Goal: Task Accomplishment & Management: Complete application form

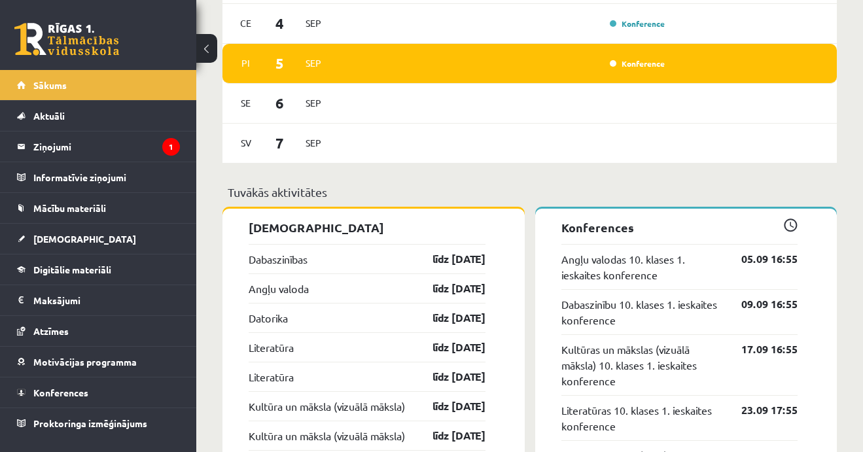
scroll to position [931, 0]
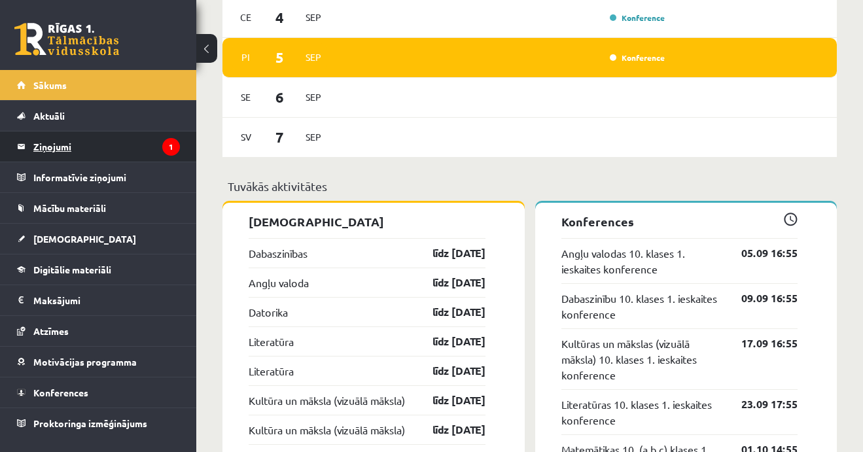
click at [48, 144] on legend "Ziņojumi 1" at bounding box center [106, 147] width 147 height 30
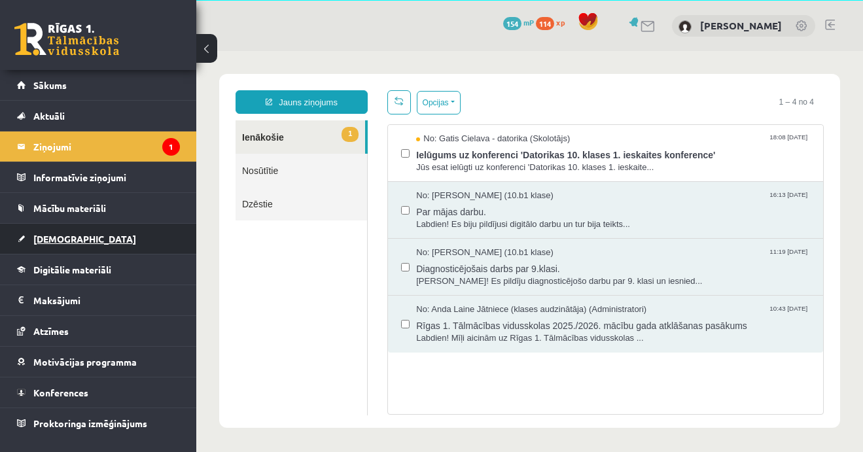
click at [52, 238] on span "[DEMOGRAPHIC_DATA]" at bounding box center [84, 239] width 103 height 12
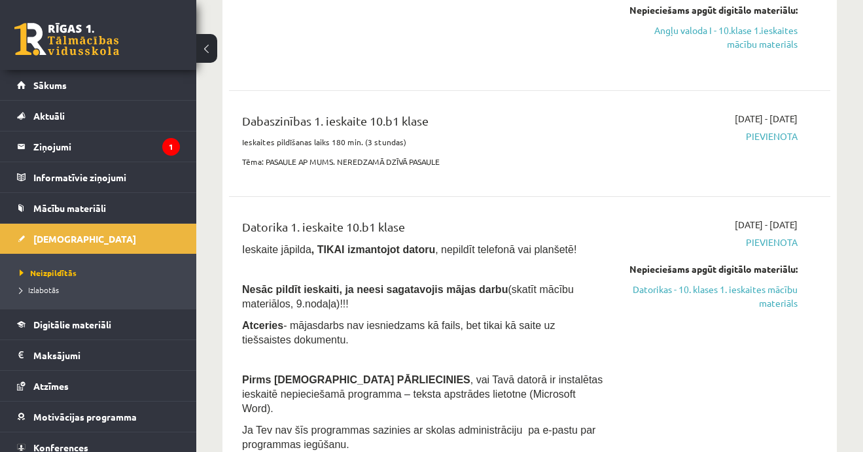
scroll to position [271, 0]
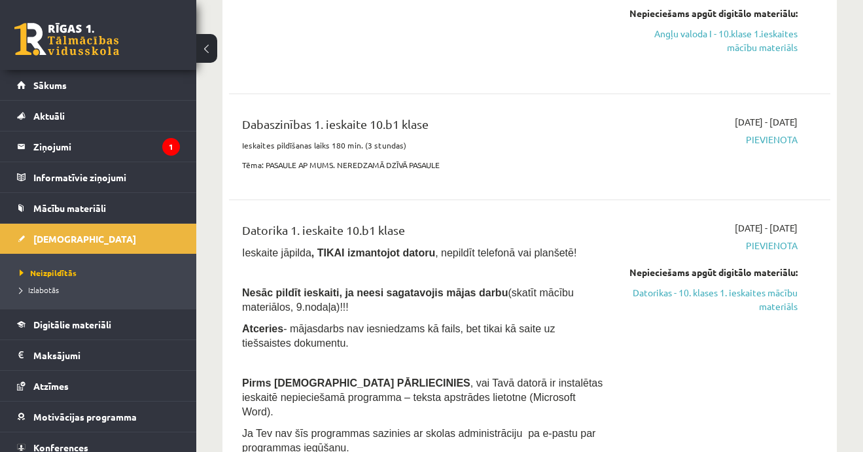
click at [759, 152] on div "2025-09-01 - 2025-09-15 Pievienota" at bounding box center [712, 146] width 192 height 63
click at [779, 139] on span "Pievienota" at bounding box center [712, 140] width 172 height 14
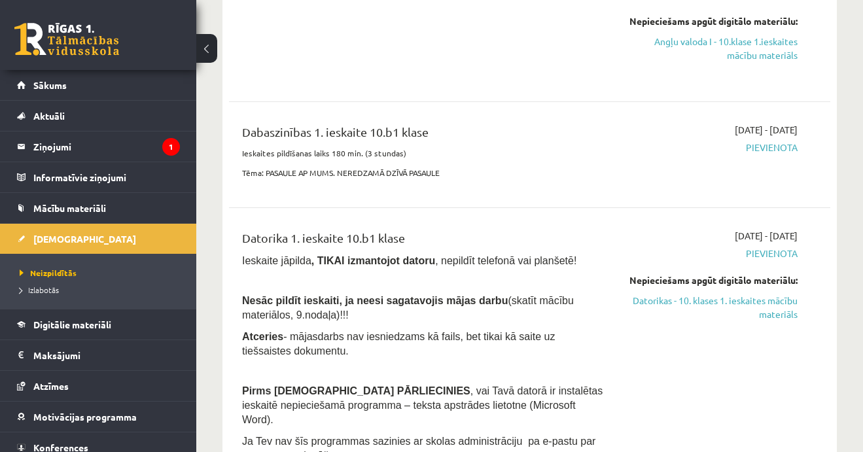
scroll to position [240, 0]
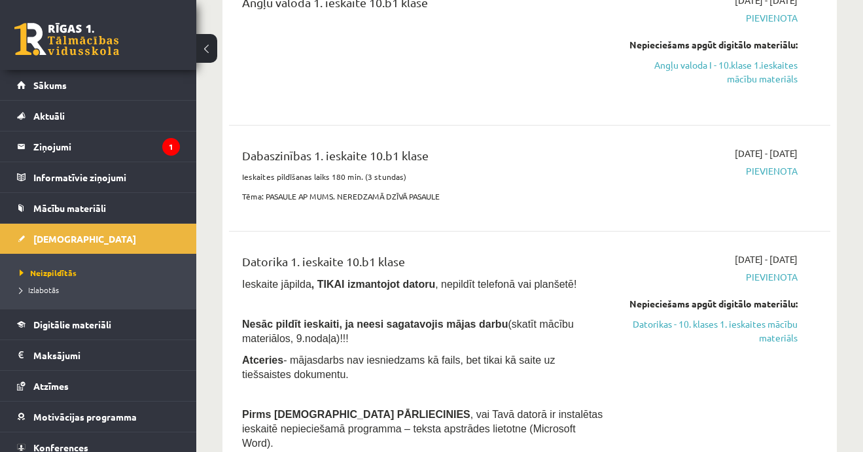
click at [755, 172] on span "Pievienota" at bounding box center [712, 171] width 172 height 14
click at [679, 166] on span "Pievienota" at bounding box center [712, 171] width 172 height 14
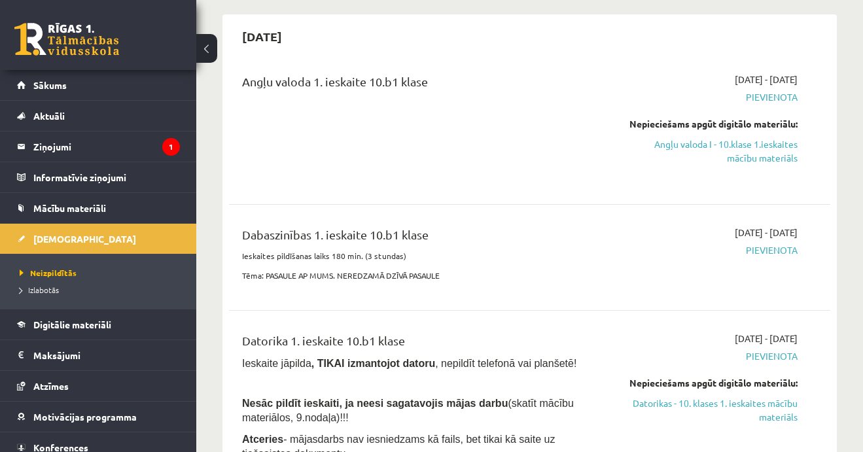
scroll to position [160, 0]
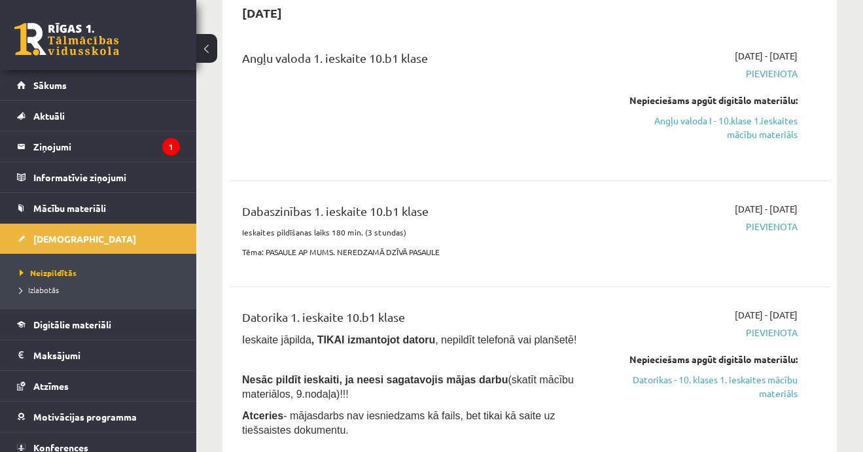
scroll to position [171, 0]
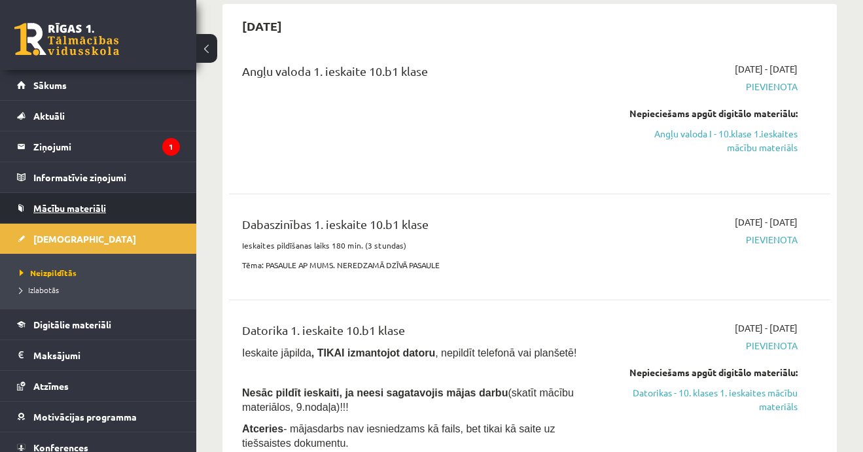
click at [62, 209] on span "Mācību materiāli" at bounding box center [69, 208] width 73 height 12
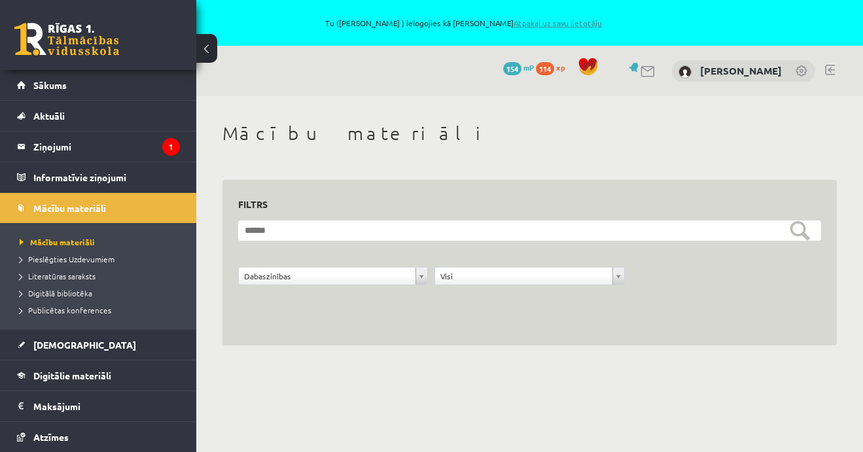
click at [528, 24] on link "Atpakaļ uz savu lietotāju" at bounding box center [558, 23] width 88 height 10
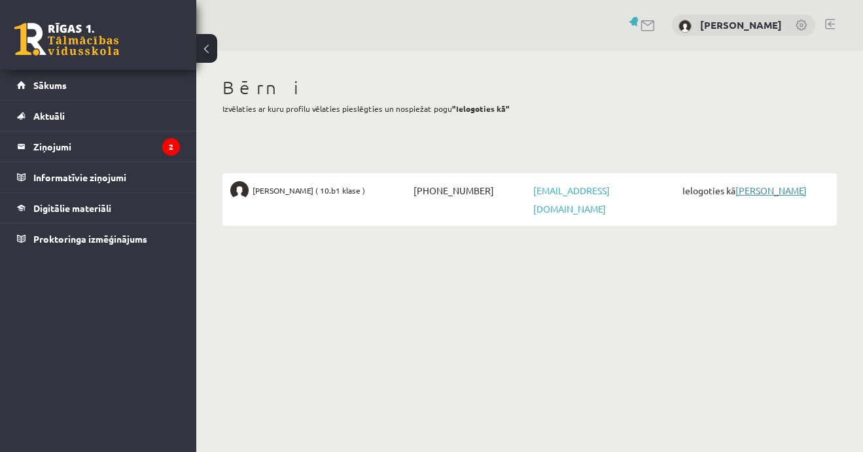
click at [792, 190] on link "[PERSON_NAME]" at bounding box center [771, 191] width 71 height 12
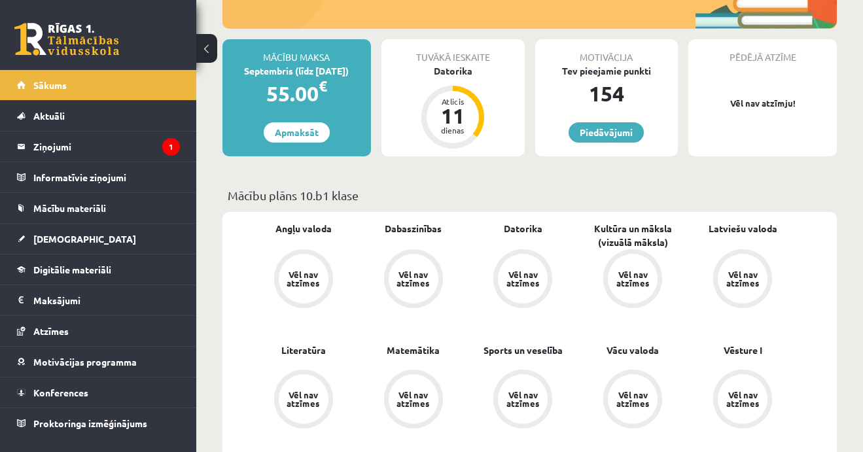
scroll to position [257, 0]
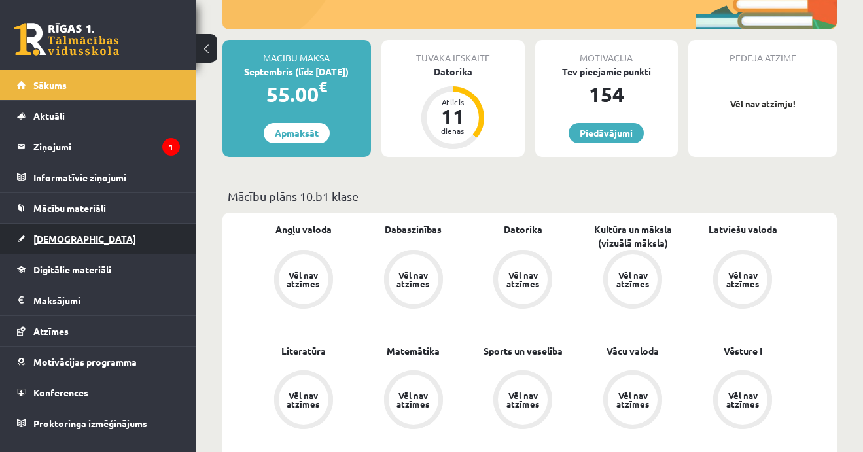
click at [52, 237] on span "[DEMOGRAPHIC_DATA]" at bounding box center [84, 239] width 103 height 12
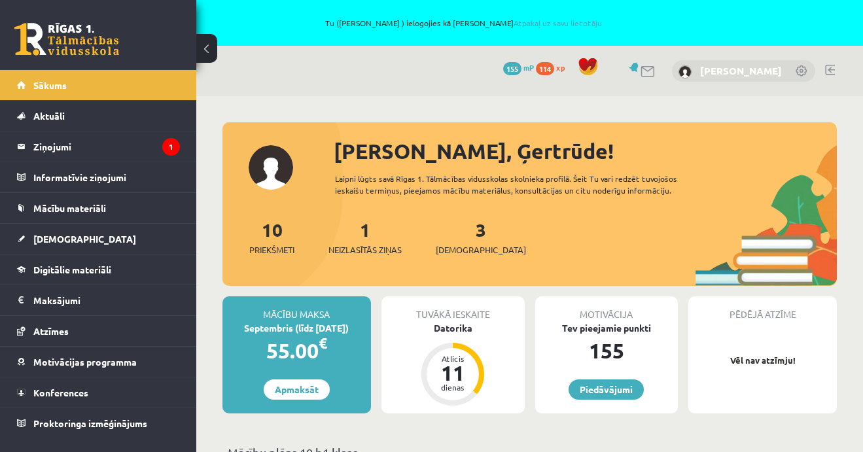
click at [710, 68] on link "[PERSON_NAME]" at bounding box center [741, 70] width 82 height 13
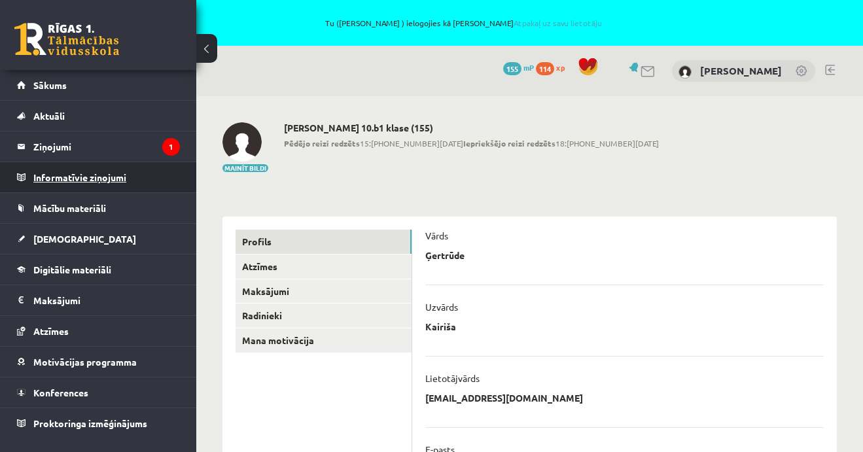
click at [72, 181] on legend "Informatīvie ziņojumi 0" at bounding box center [106, 177] width 147 height 30
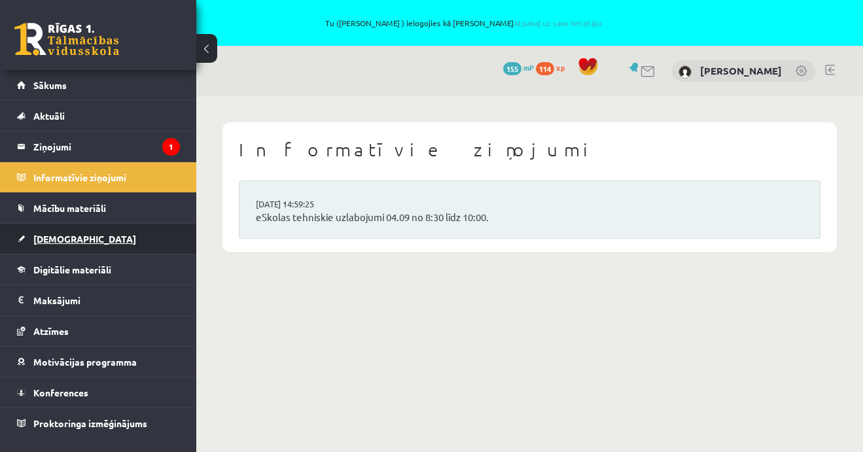
click at [63, 236] on span "[DEMOGRAPHIC_DATA]" at bounding box center [84, 239] width 103 height 12
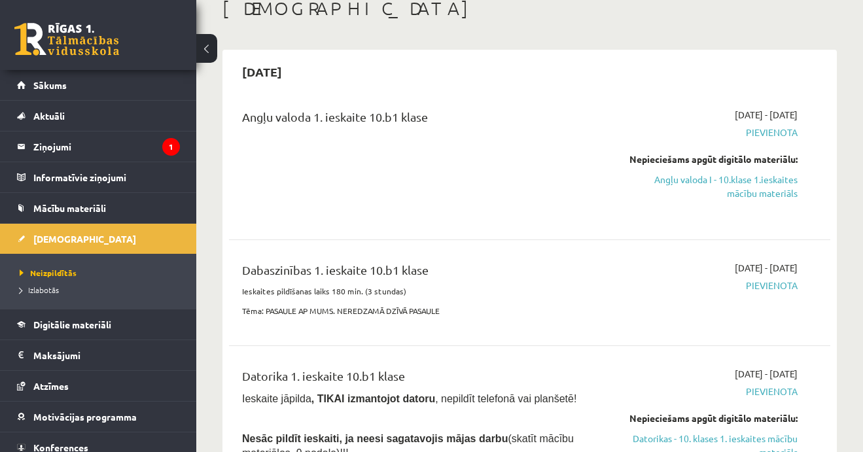
scroll to position [128, 0]
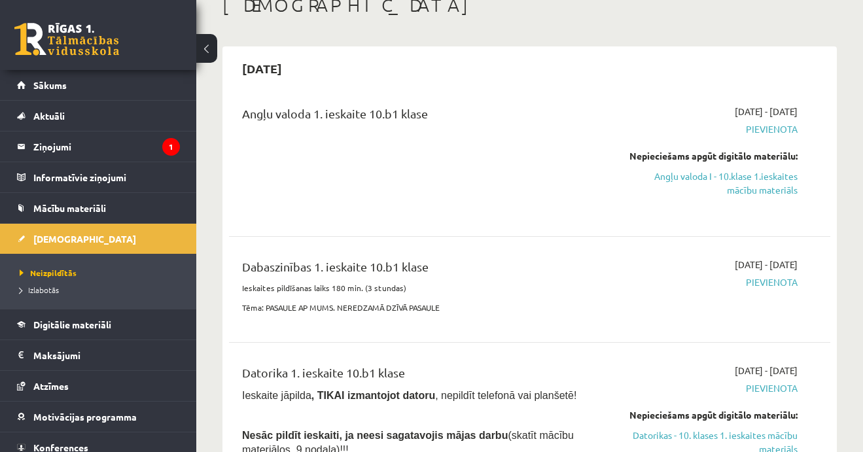
click at [771, 298] on div "2025-09-01 - 2025-09-15 Pievienota" at bounding box center [712, 289] width 192 height 63
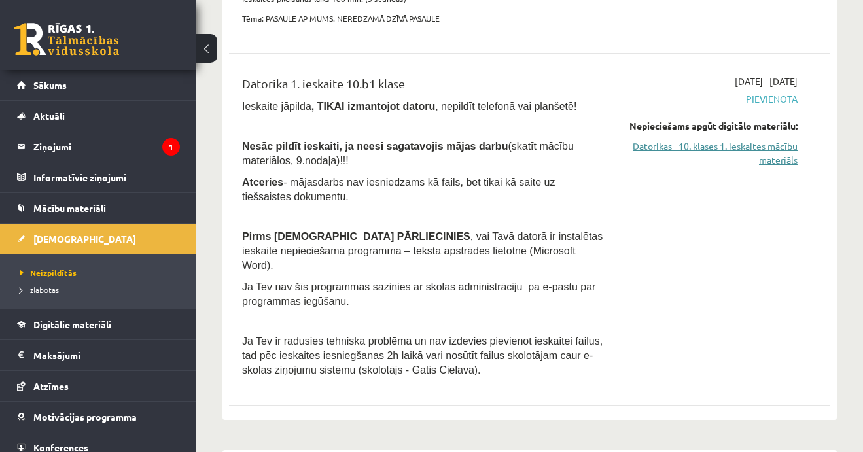
scroll to position [416, 0]
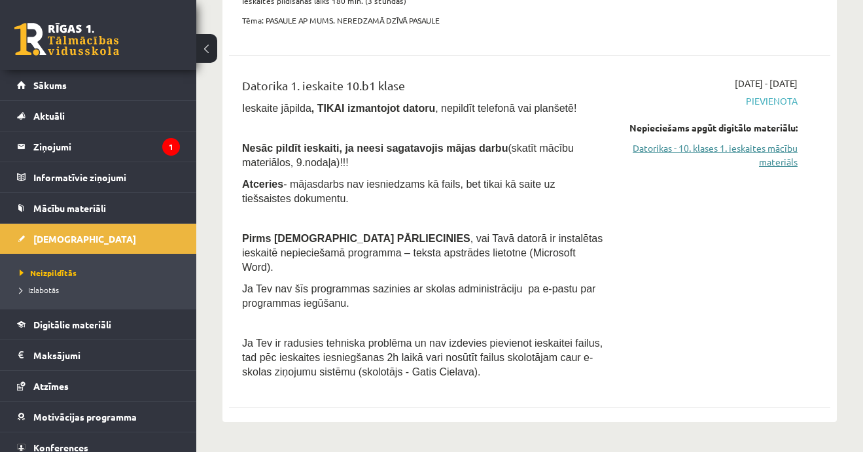
click at [752, 156] on link "Datorikas - 10. klases 1. ieskaites mācību materiāls" at bounding box center [712, 154] width 172 height 27
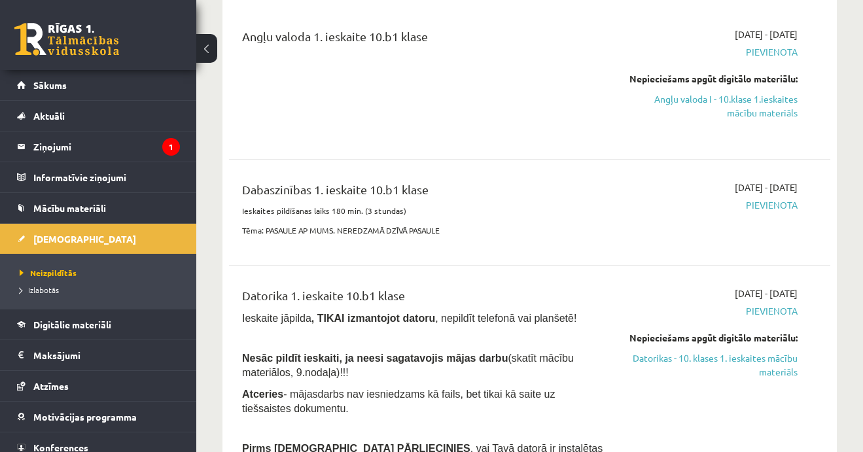
scroll to position [202, 0]
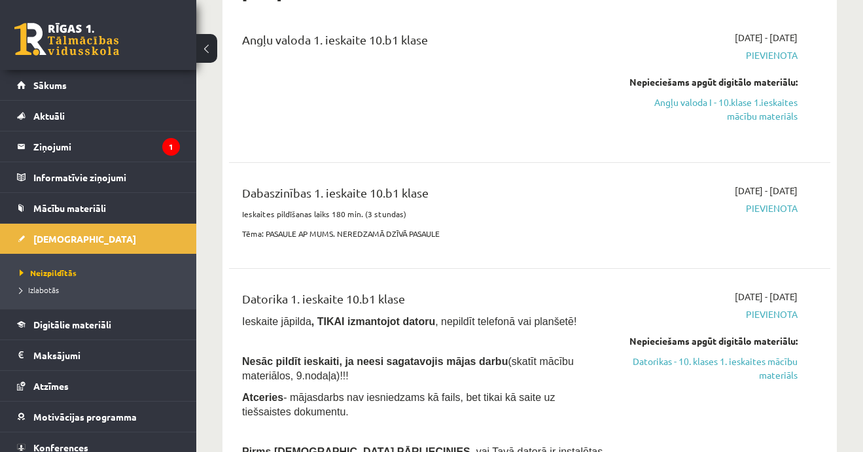
click at [428, 192] on div "Dabaszinības 1. ieskaite 10.b1 klase" at bounding box center [424, 196] width 364 height 24
click at [41, 86] on span "Sākums" at bounding box center [49, 85] width 33 height 12
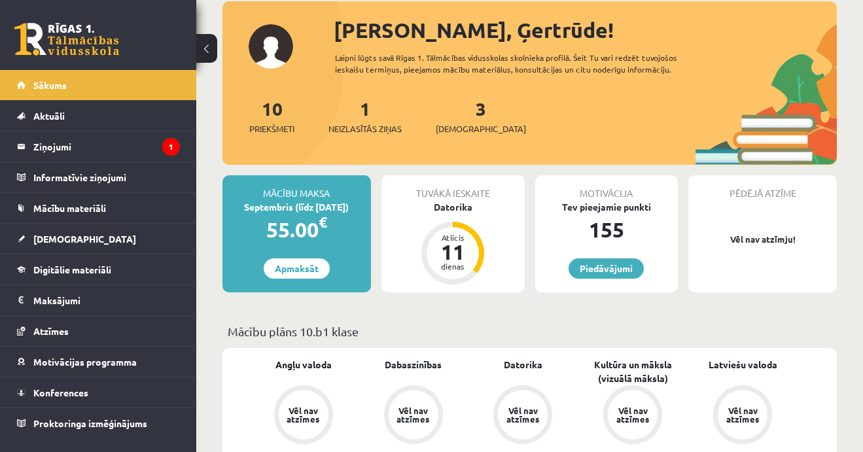
scroll to position [122, 0]
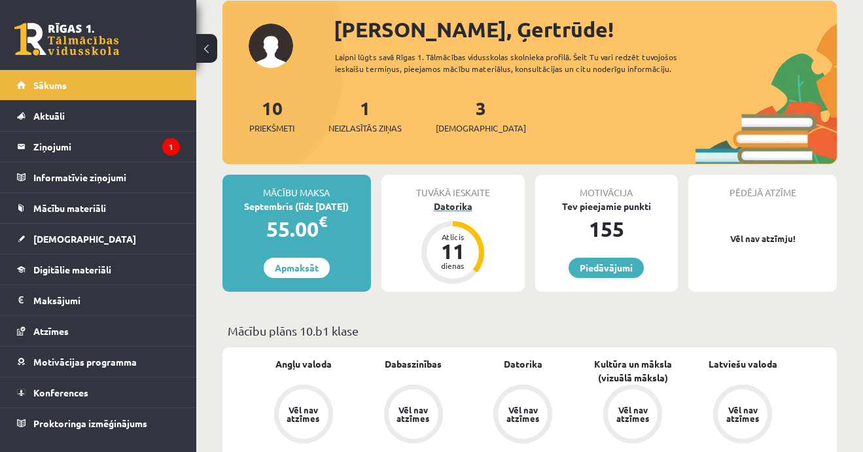
click at [451, 247] on div "11" at bounding box center [452, 251] width 39 height 21
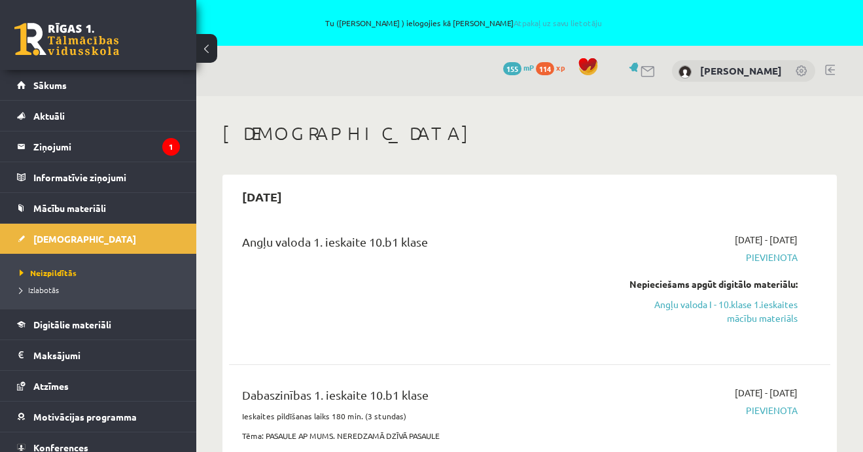
click at [801, 68] on link at bounding box center [802, 71] width 13 height 13
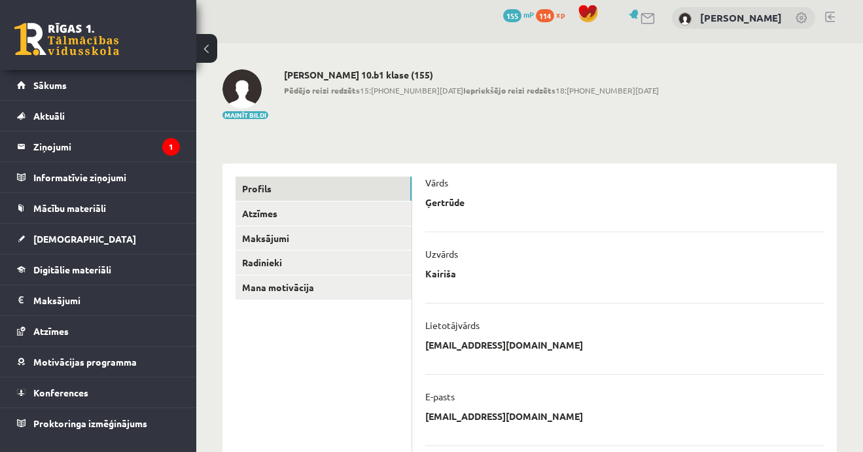
scroll to position [41, 0]
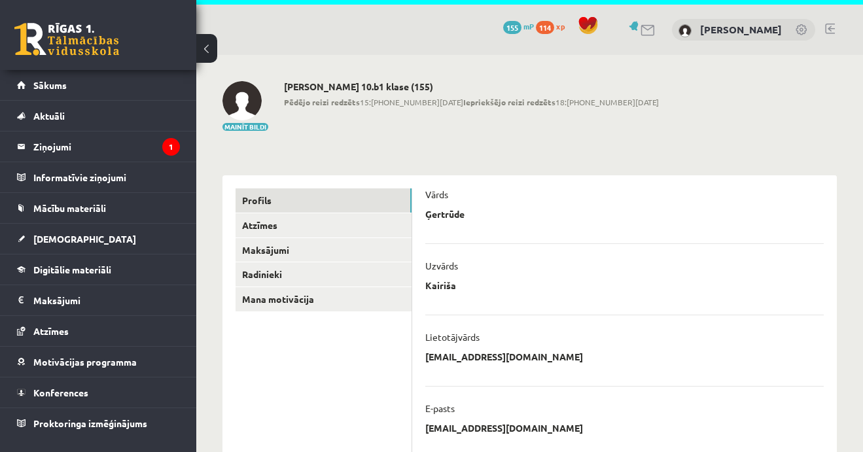
click at [831, 26] on link at bounding box center [830, 29] width 10 height 10
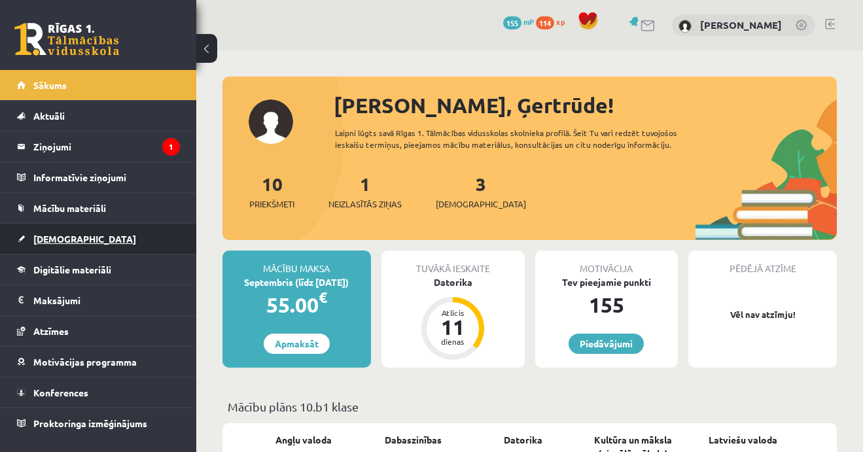
click at [40, 237] on span "[DEMOGRAPHIC_DATA]" at bounding box center [84, 239] width 103 height 12
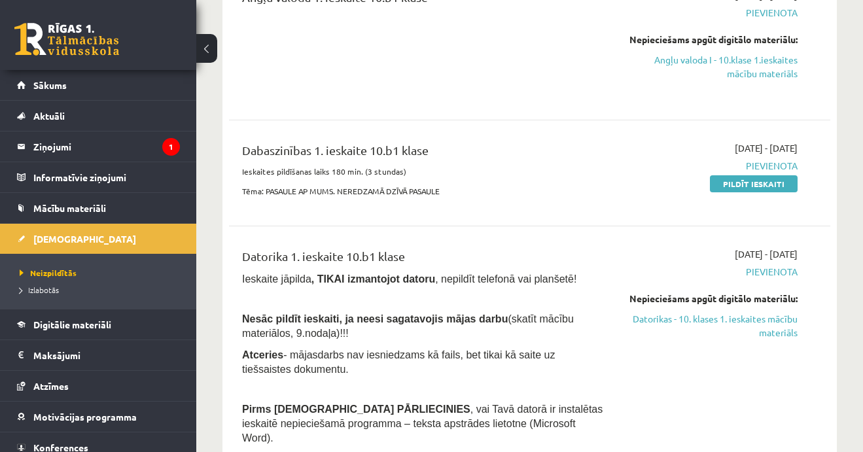
scroll to position [201, 0]
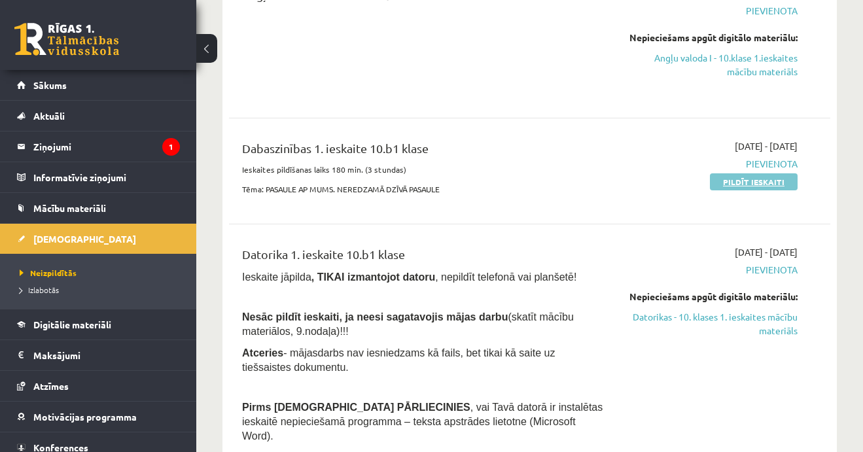
click at [750, 179] on link "Pildīt ieskaiti" at bounding box center [754, 181] width 88 height 17
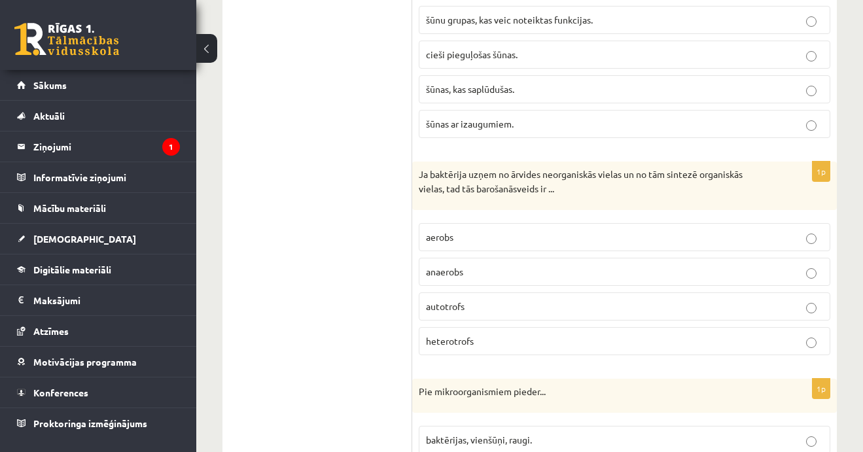
scroll to position [1199, 0]
click at [478, 229] on p "aerobs" at bounding box center [624, 236] width 397 height 14
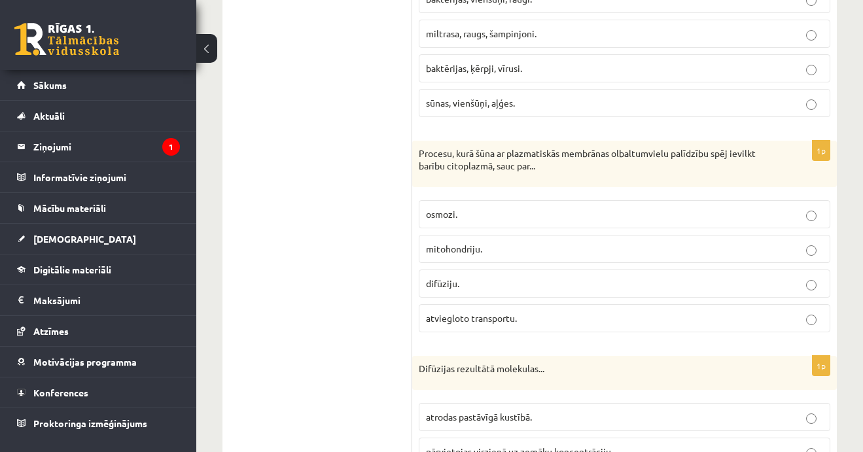
scroll to position [1643, 0]
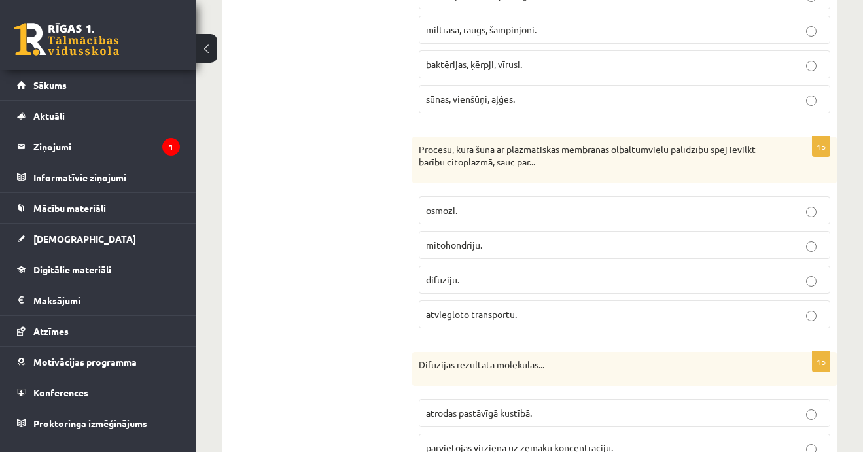
click at [810, 273] on p "difūziju." at bounding box center [624, 280] width 397 height 14
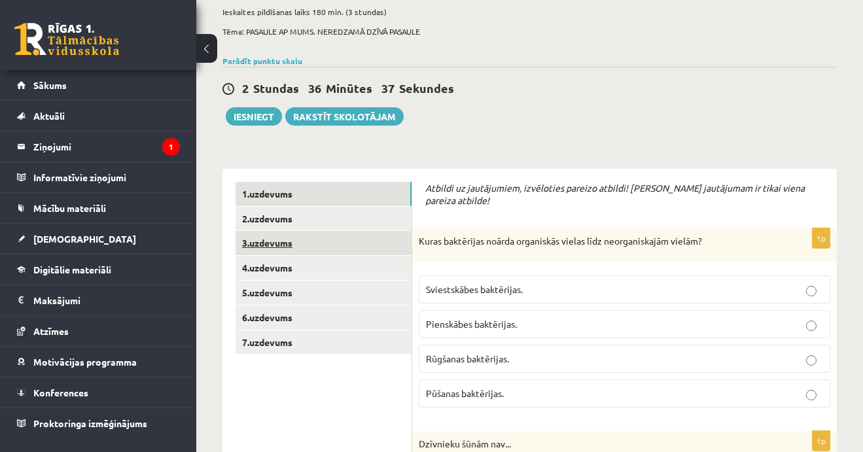
scroll to position [103, 0]
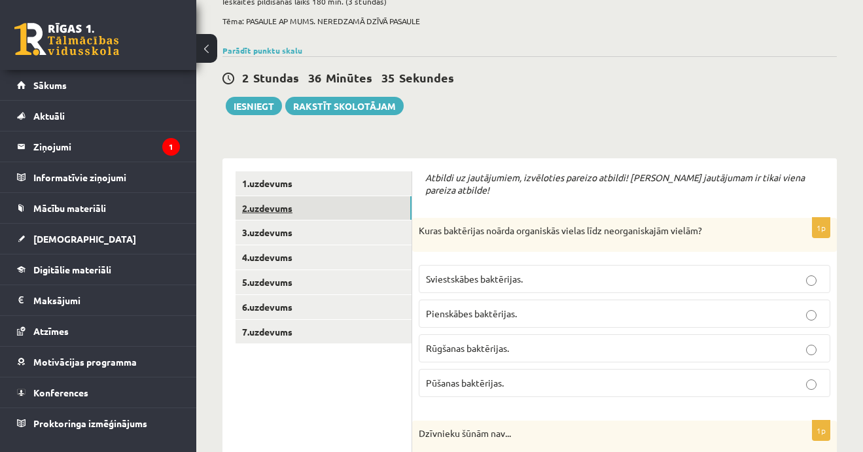
click at [262, 205] on link "2.uzdevums" at bounding box center [324, 208] width 176 height 24
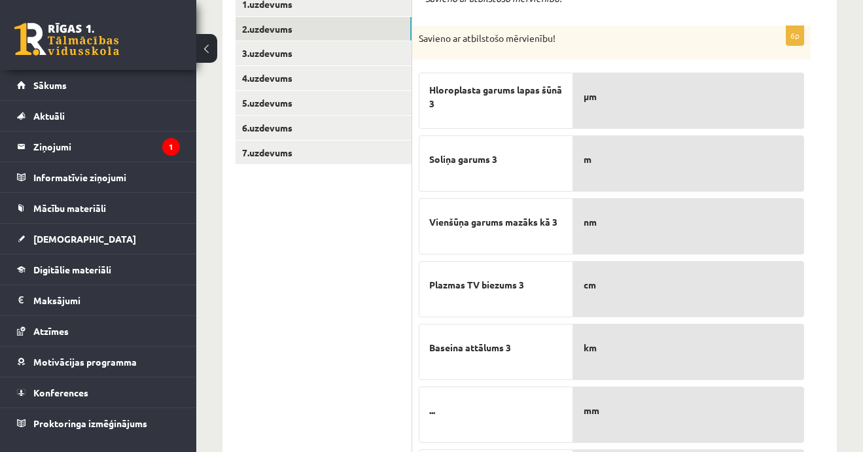
scroll to position [276, 0]
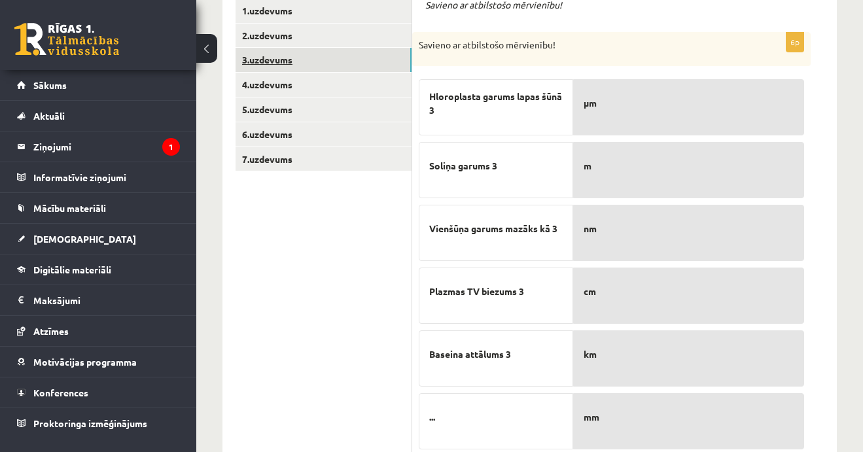
click at [270, 56] on link "3.uzdevums" at bounding box center [324, 60] width 176 height 24
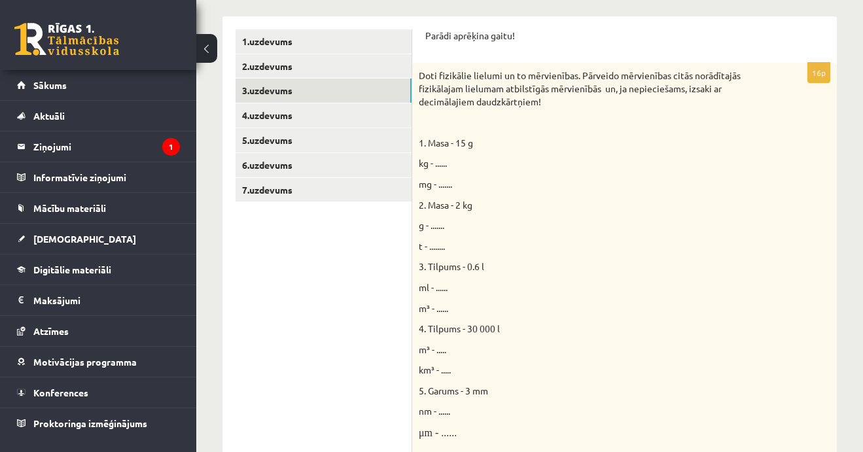
scroll to position [252, 0]
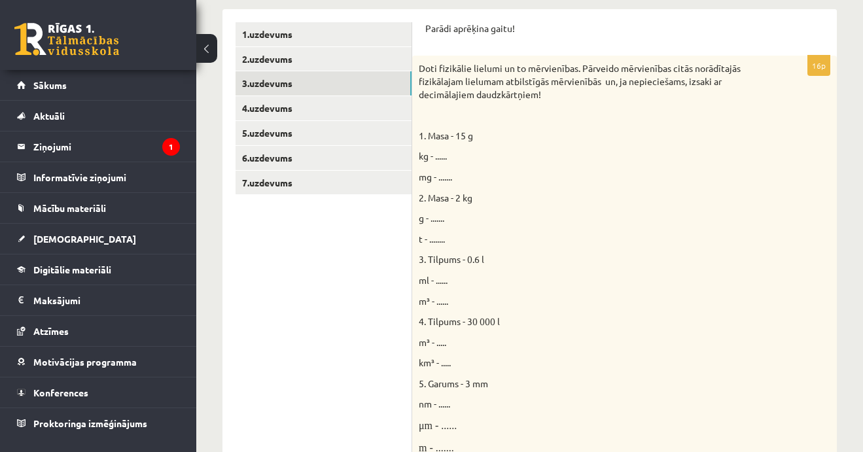
click at [442, 155] on span "kg - ......" at bounding box center [433, 156] width 28 height 12
click at [440, 155] on span "kg - ......" at bounding box center [433, 156] width 28 height 12
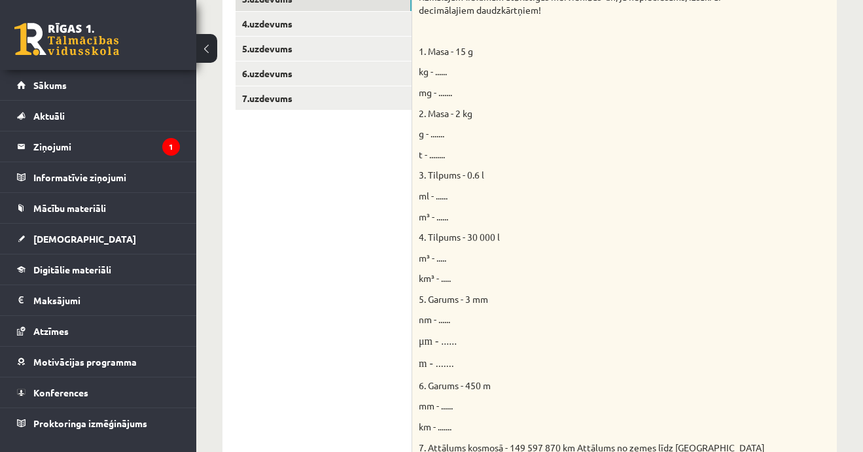
scroll to position [335, 0]
click at [440, 75] on span "kg - ......" at bounding box center [433, 73] width 28 height 12
click at [473, 81] on div "Doti fizikālie lielumi un to mērvienības. Pārveido mērvienības citās norādītajā…" at bounding box center [624, 283] width 425 height 621
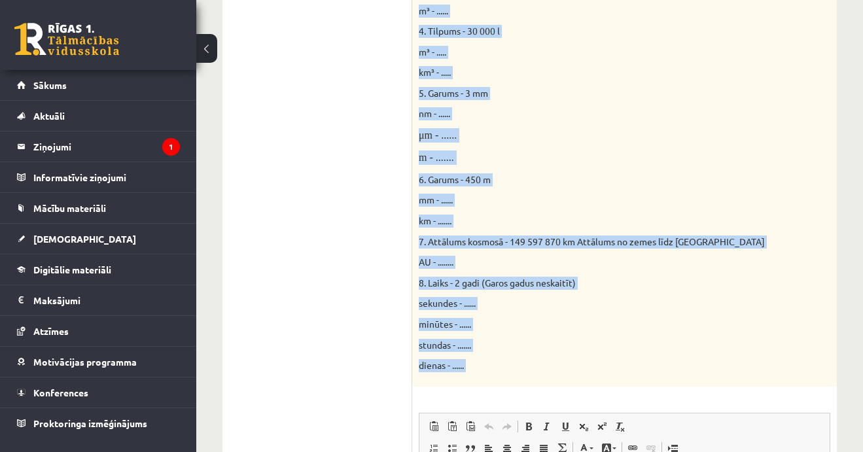
scroll to position [816, 0]
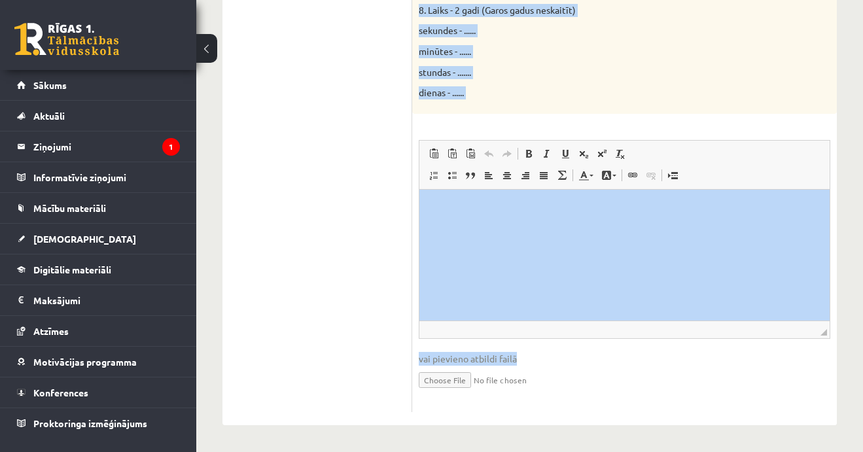
drag, startPoint x: 418, startPoint y: 50, endPoint x: 624, endPoint y: 493, distance: 488.7
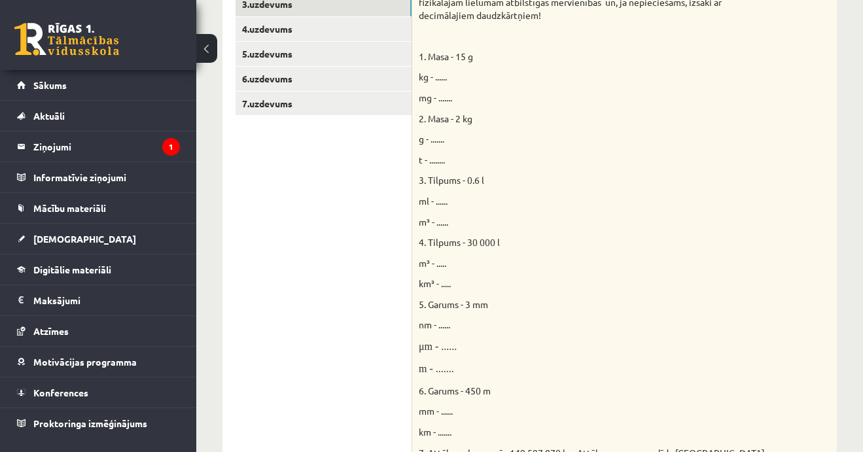
scroll to position [321, 0]
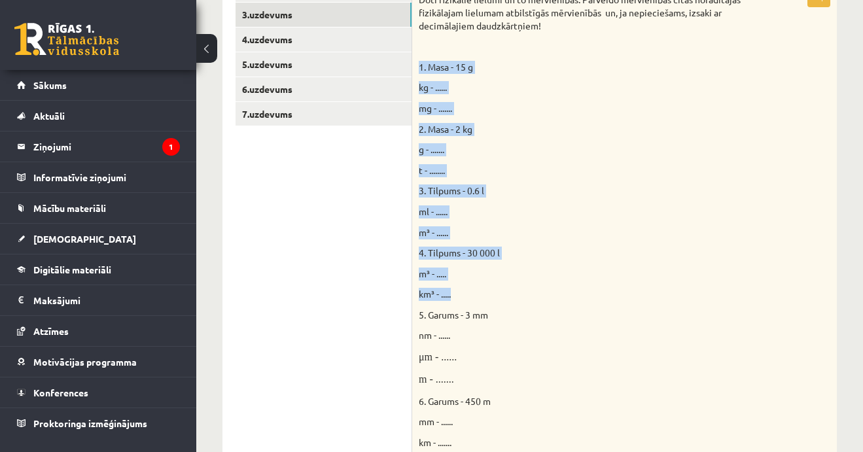
drag, startPoint x: 419, startPoint y: 61, endPoint x: 531, endPoint y: 296, distance: 260.3
click at [531, 296] on div "Doti fizikālie lielumi un to mērvienības. Pārveido mērvienības citās norādītajā…" at bounding box center [624, 297] width 425 height 621
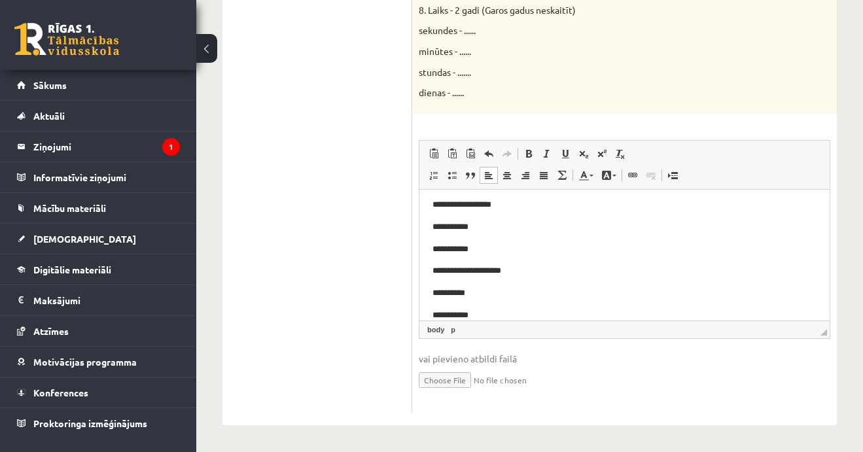
scroll to position [0, 0]
click at [458, 226] on p "**********" at bounding box center [625, 231] width 384 height 14
click at [459, 251] on p "**********" at bounding box center [625, 253] width 384 height 14
click at [448, 223] on p "**********" at bounding box center [625, 226] width 384 height 14
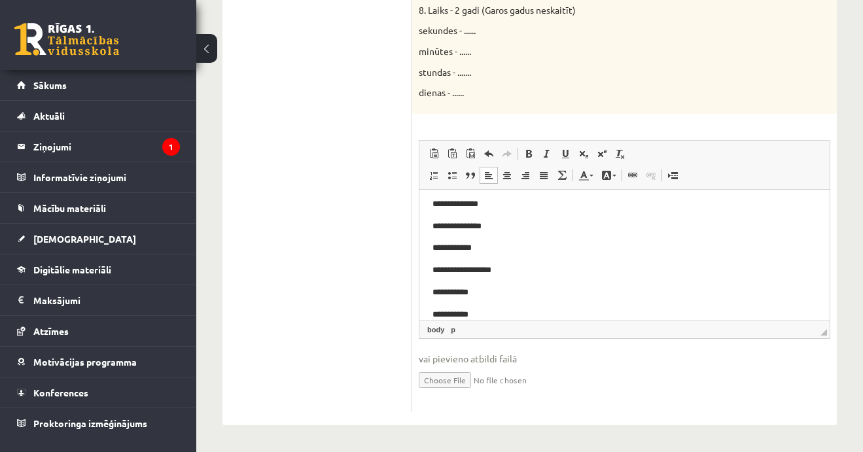
click at [450, 248] on p "**********" at bounding box center [625, 248] width 384 height 14
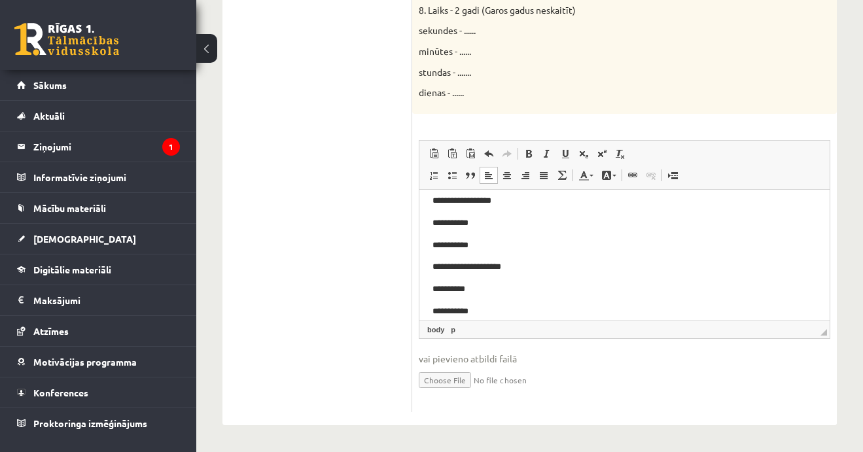
scroll to position [141, 0]
click at [452, 221] on p "**********" at bounding box center [625, 222] width 384 height 14
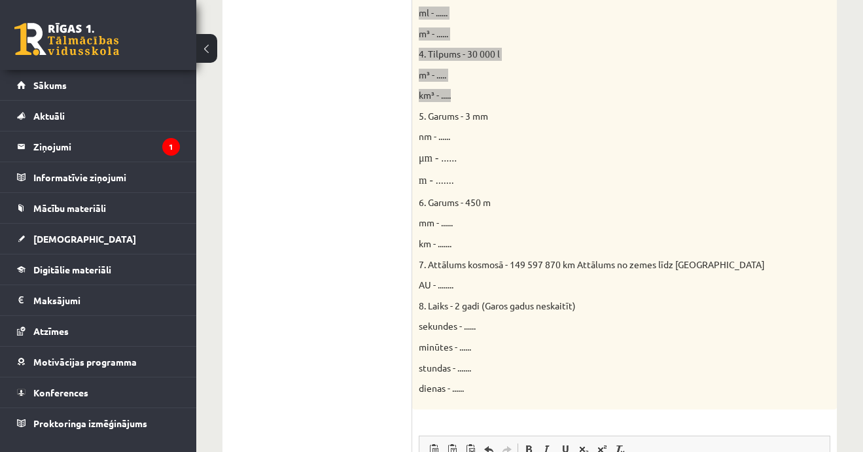
scroll to position [521, 0]
click at [557, 134] on p "nm - ......" at bounding box center [592, 135] width 346 height 13
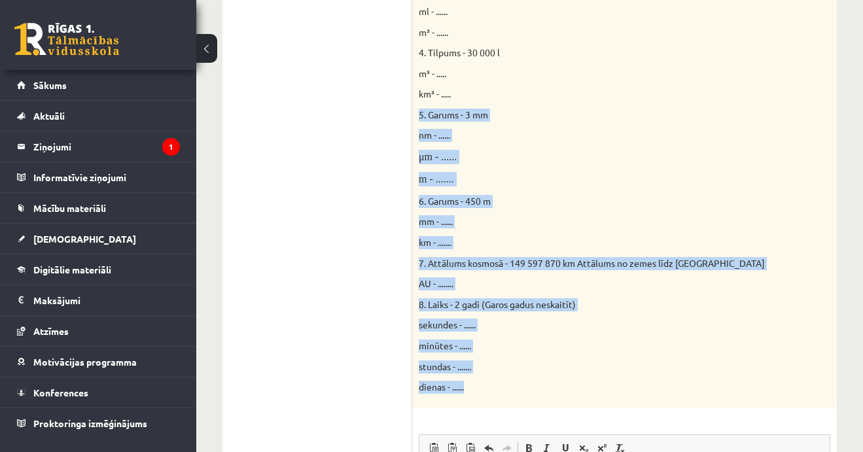
drag, startPoint x: 420, startPoint y: 113, endPoint x: 517, endPoint y: 390, distance: 294.1
click at [517, 390] on div "Doti fizikālie lielumi un to mērvienības. Pārveido mērvienības citās norādītajā…" at bounding box center [624, 97] width 425 height 621
click at [447, 117] on span "5. Garums - 3 mm" at bounding box center [453, 115] width 69 height 12
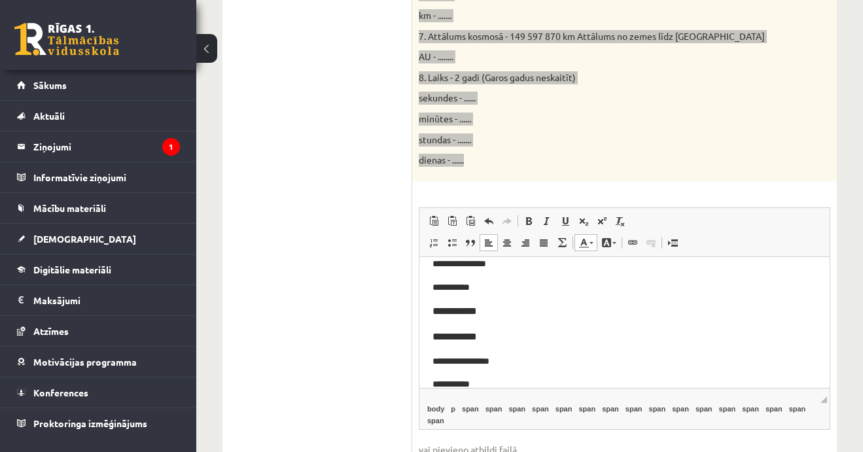
scroll to position [170, 0]
click at [461, 332] on font "**********" at bounding box center [455, 334] width 45 height 10
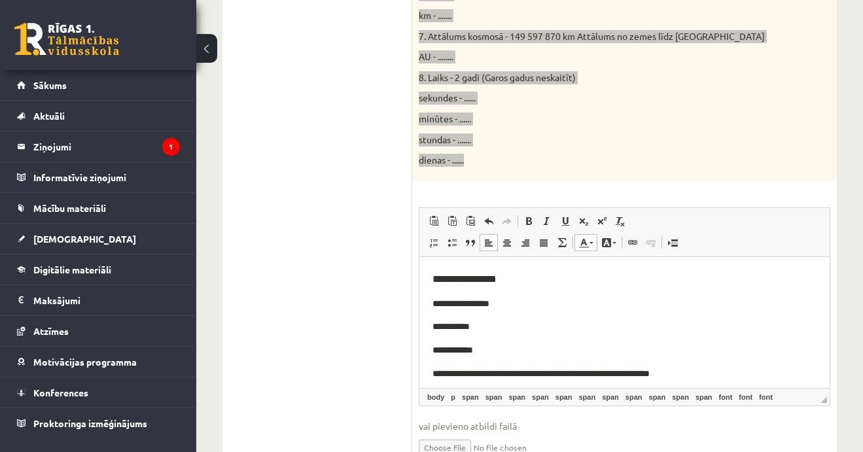
scroll to position [225, 0]
click at [461, 325] on span "**********" at bounding box center [451, 326] width 37 height 9
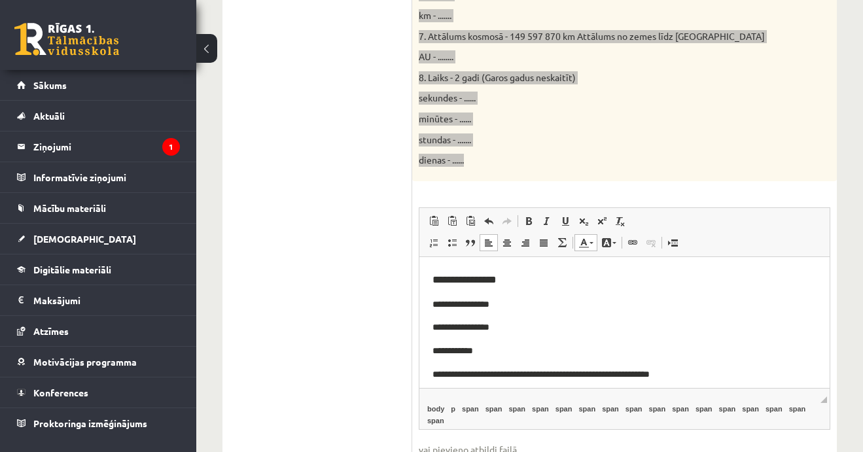
click at [463, 350] on span "**********" at bounding box center [453, 350] width 41 height 9
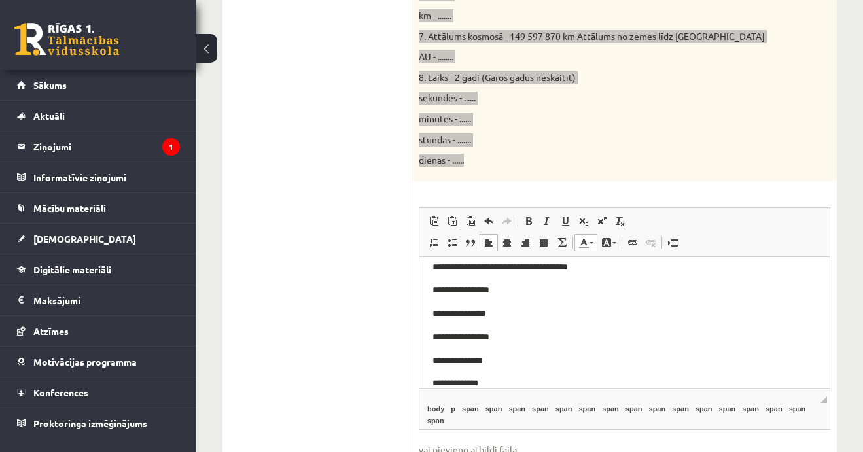
scroll to position [378, 0]
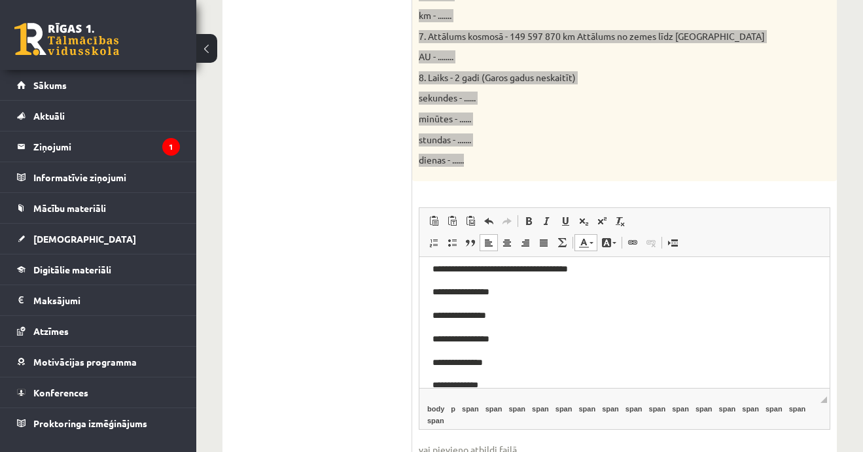
click at [475, 359] on span "**********" at bounding box center [458, 361] width 50 height 9
click at [485, 334] on span "**********" at bounding box center [461, 338] width 57 height 9
click at [476, 314] on span "**********" at bounding box center [460, 314] width 54 height 9
click at [488, 294] on span "**********" at bounding box center [461, 291] width 57 height 9
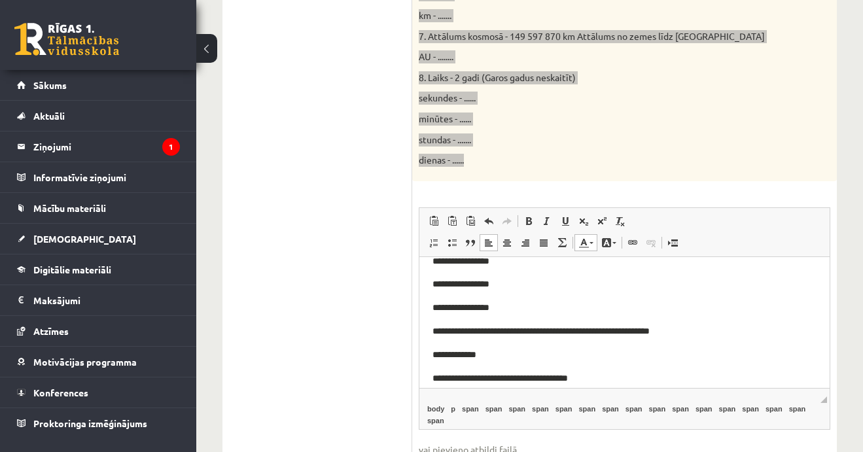
scroll to position [268, 0]
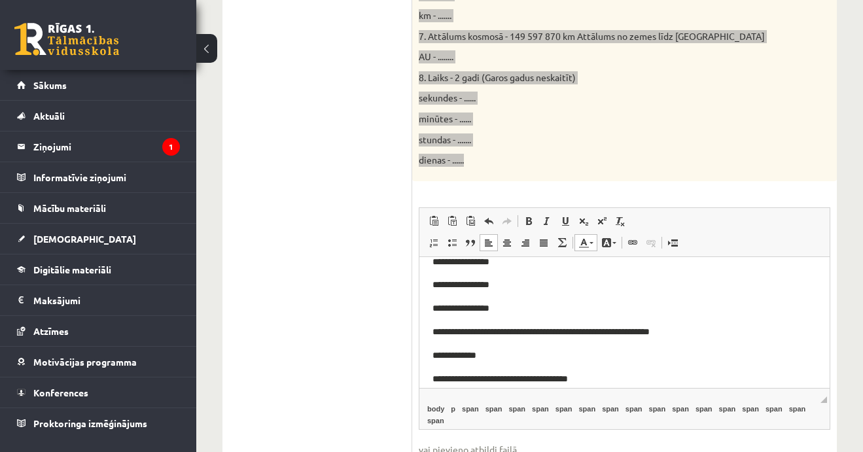
click at [461, 352] on span "**********" at bounding box center [455, 354] width 44 height 9
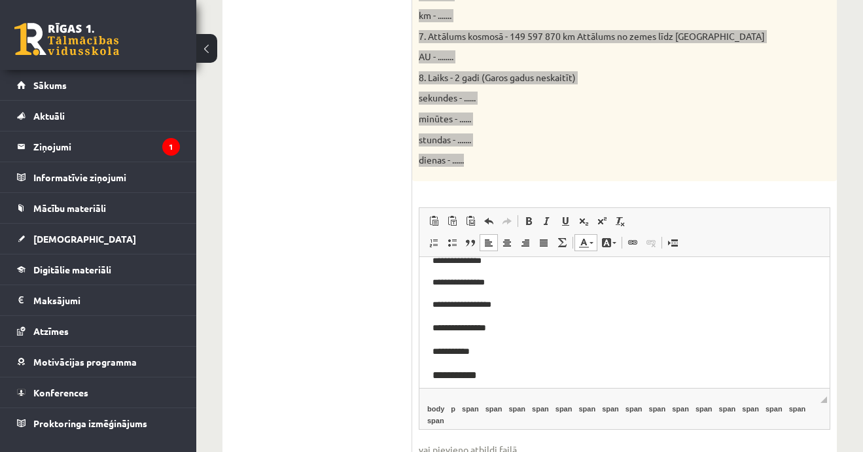
scroll to position [100, 0]
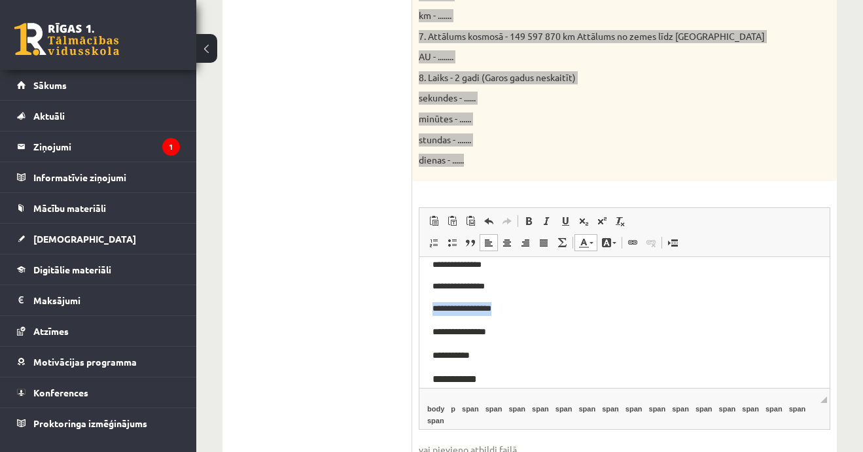
drag, startPoint x: 432, startPoint y: 308, endPoint x: 503, endPoint y: 306, distance: 70.7
click at [503, 306] on p "**********" at bounding box center [625, 309] width 384 height 14
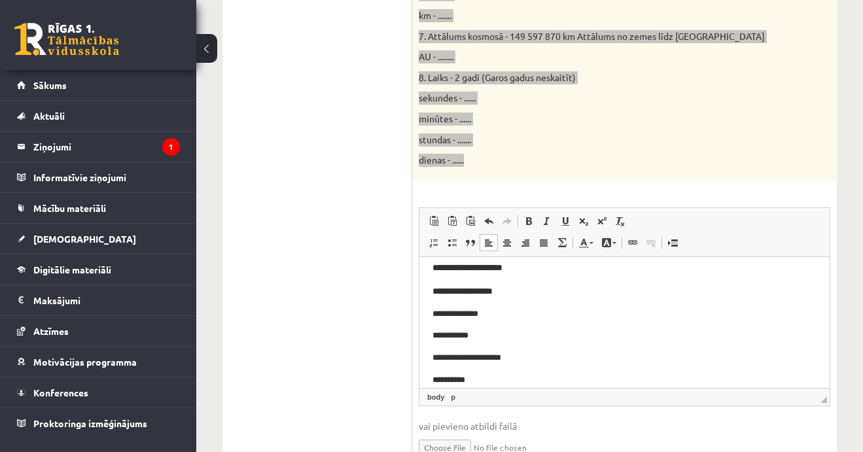
scroll to position [440, 0]
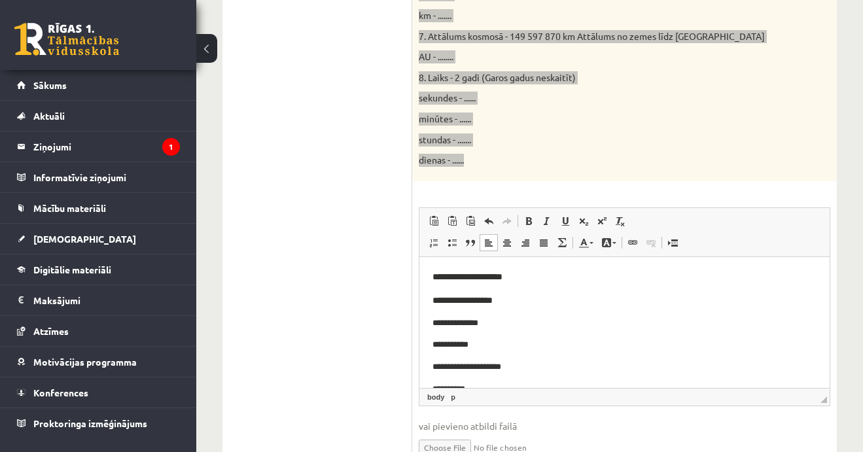
click at [512, 299] on p "**********" at bounding box center [625, 300] width 384 height 15
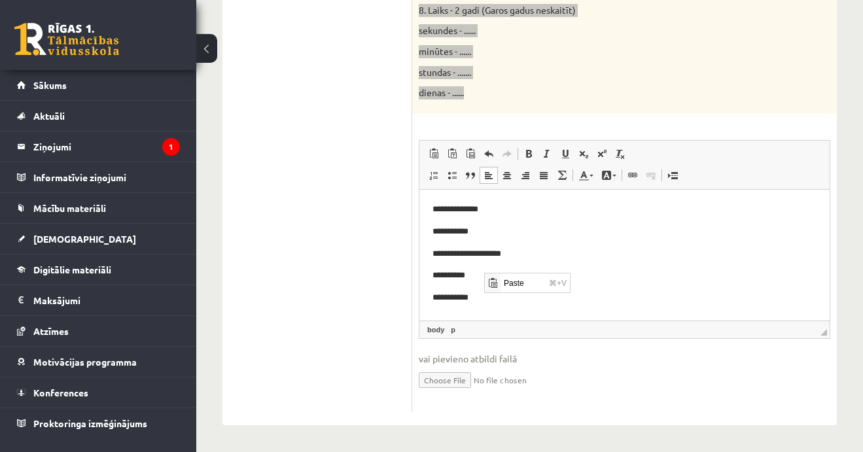
scroll to position [0, 0]
click at [524, 283] on span "Paste" at bounding box center [523, 282] width 45 height 19
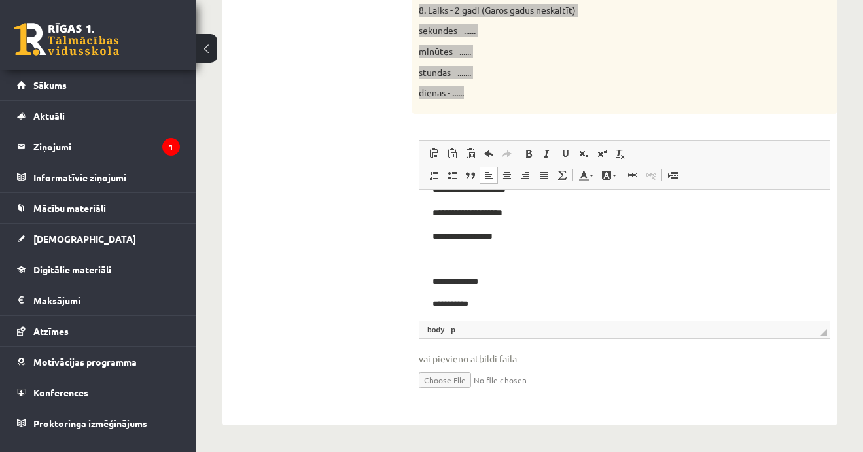
scroll to position [432, 0]
click at [492, 257] on p "Editor, wiswyg-editor-user-answer-47024819883800" at bounding box center [625, 261] width 384 height 15
click at [492, 256] on p "Editor, wiswyg-editor-user-answer-47024819883800" at bounding box center [625, 261] width 384 height 15
click at [471, 259] on p "Editor, wiswyg-editor-user-answer-47024819883800" at bounding box center [625, 261] width 384 height 15
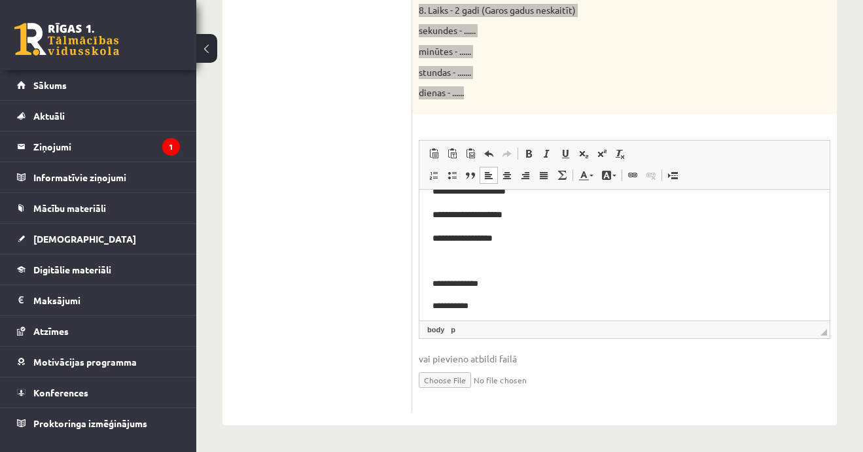
click at [471, 259] on p "Editor, wiswyg-editor-user-answer-47024819883800" at bounding box center [625, 261] width 384 height 15
click at [471, 258] on p "********" at bounding box center [625, 261] width 384 height 14
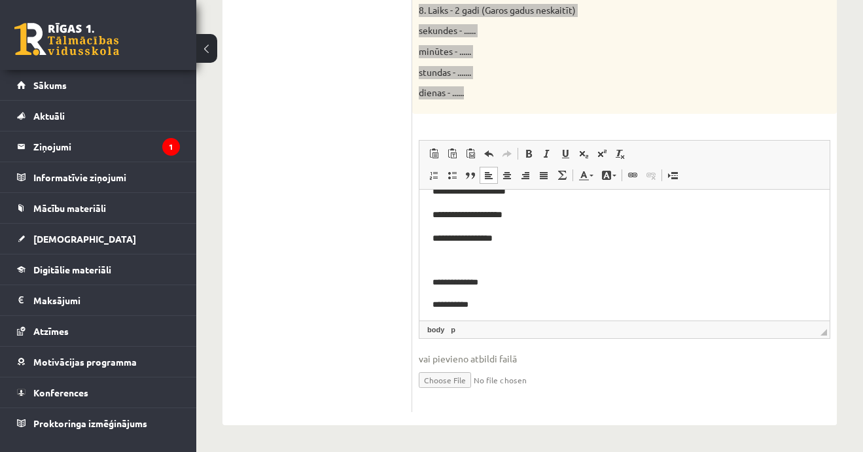
scroll to position [897, 0]
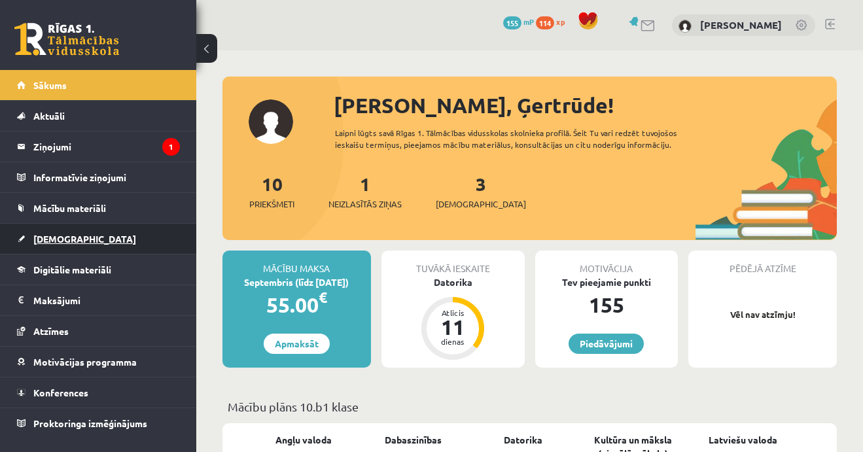
click at [52, 239] on span "[DEMOGRAPHIC_DATA]" at bounding box center [84, 239] width 103 height 12
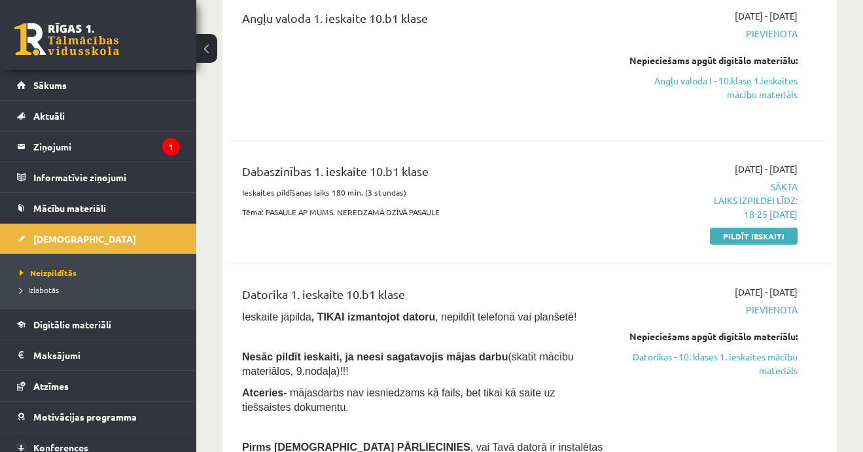
scroll to position [194, 0]
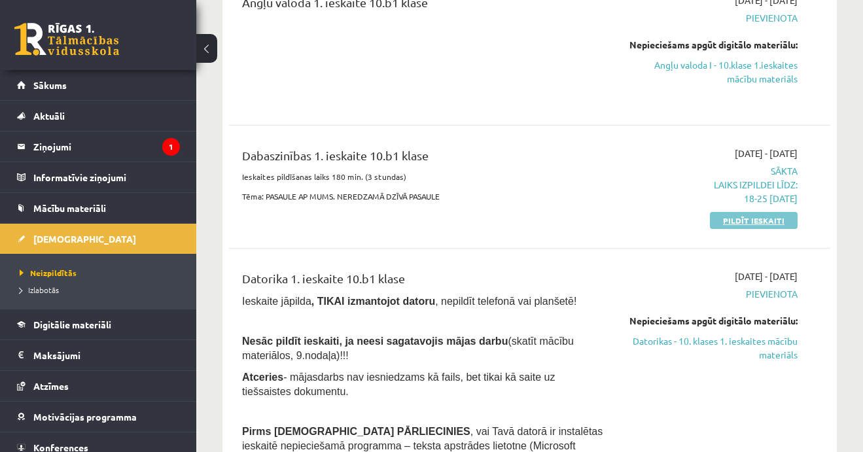
click at [760, 221] on link "Pildīt ieskaiti" at bounding box center [754, 220] width 88 height 17
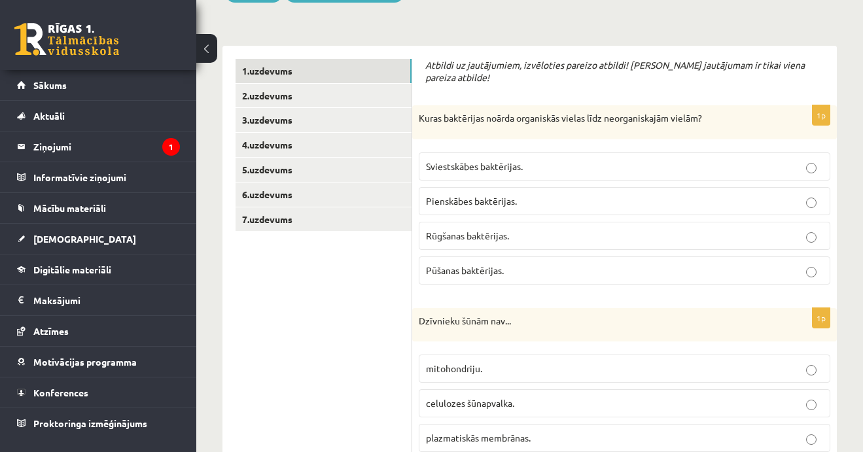
scroll to position [205, 0]
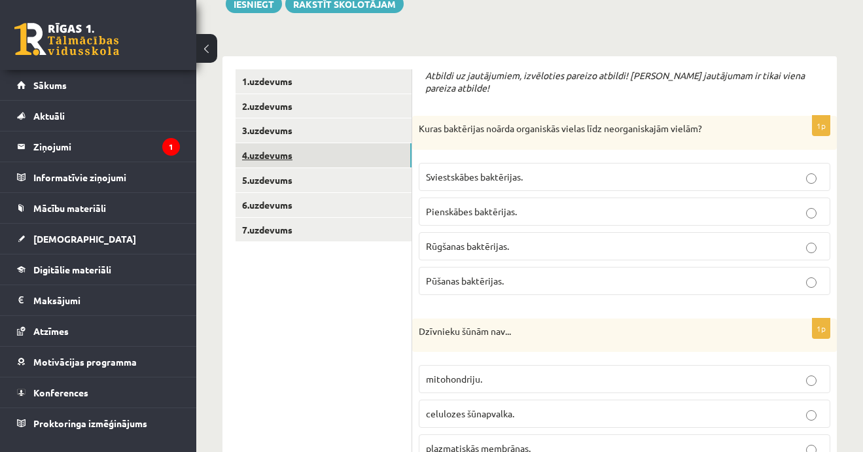
click at [323, 152] on link "4.uzdevums" at bounding box center [324, 155] width 176 height 24
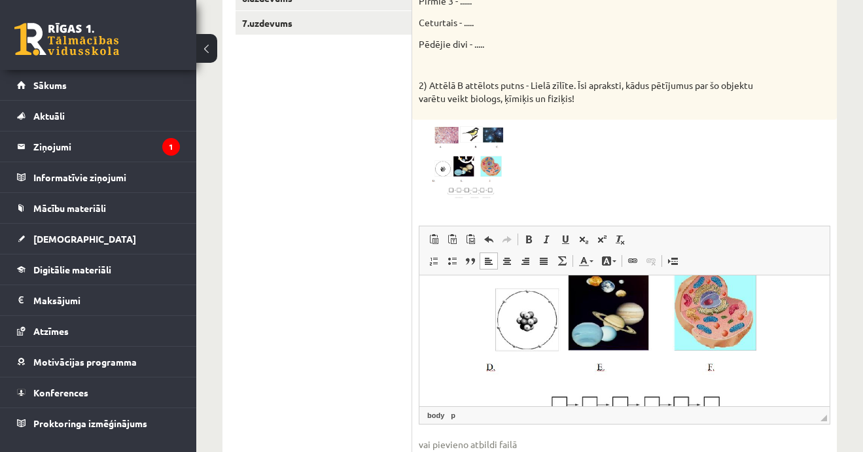
scroll to position [188, 0]
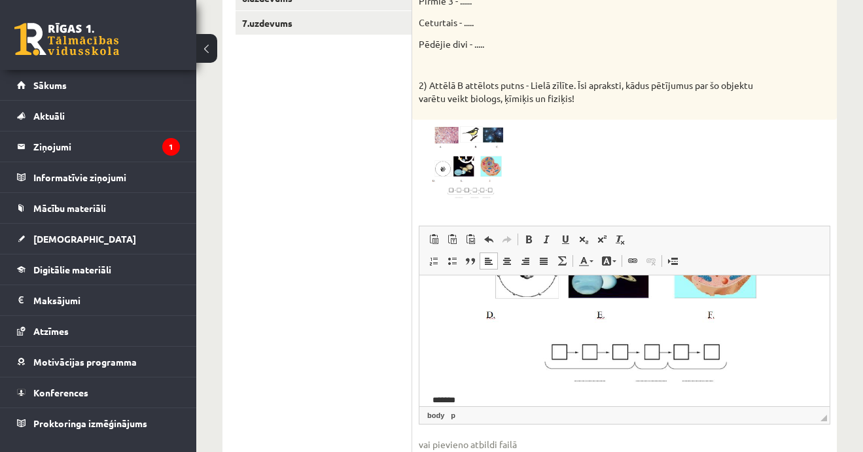
click at [554, 351] on img "Editor, wiswyg-editor-user-answer-47024719531820" at bounding box center [625, 245] width 384 height 288
click at [558, 345] on img "Editor, wiswyg-editor-user-answer-47024719531820" at bounding box center [625, 245] width 384 height 288
